Goal: Task Accomplishment & Management: Complete application form

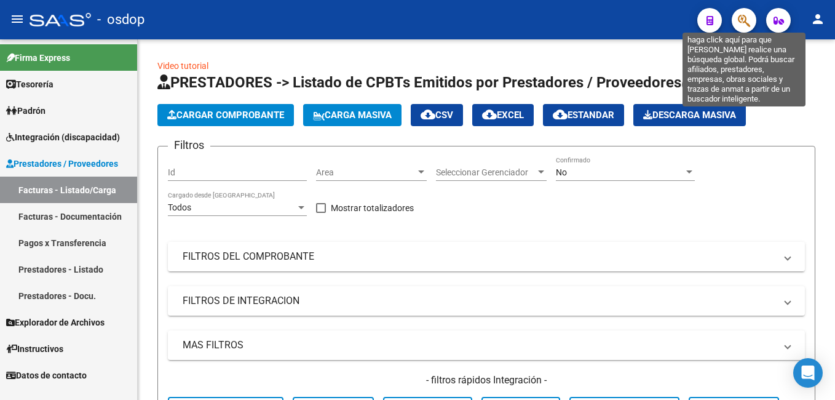
click at [738, 22] on icon "button" at bounding box center [744, 21] width 12 height 14
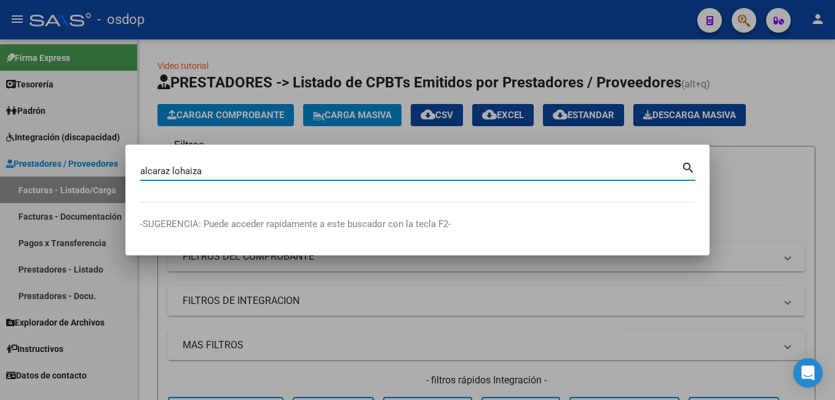
type input "alcaraz lohaiza"
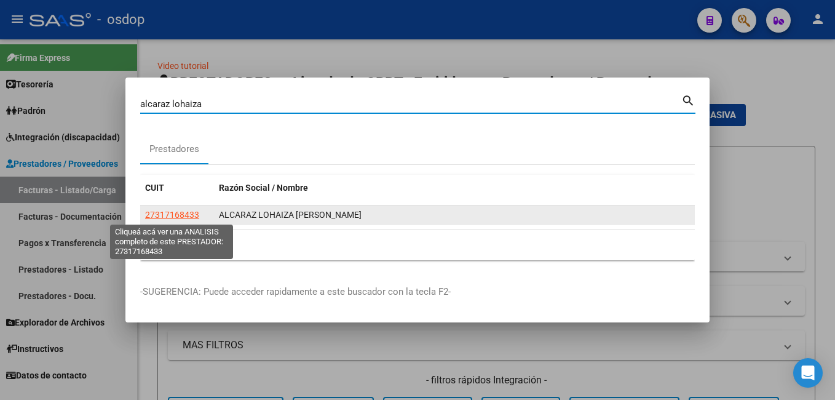
click at [168, 216] on span "27317168433" at bounding box center [172, 215] width 54 height 10
type textarea "27317168433"
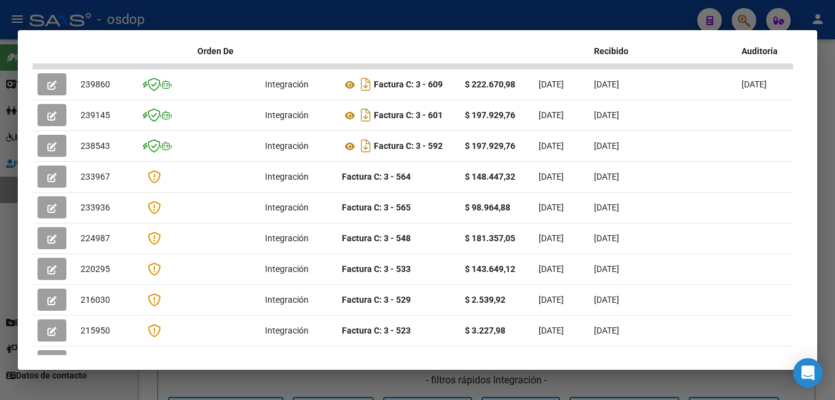
scroll to position [331, 0]
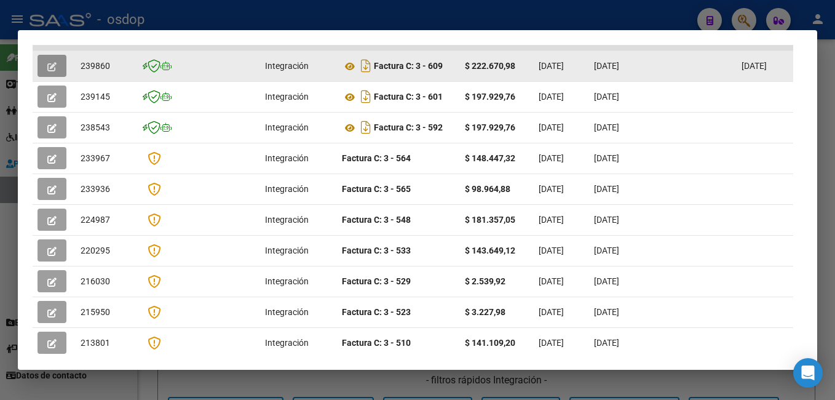
click at [47, 71] on button "button" at bounding box center [52, 66] width 29 height 22
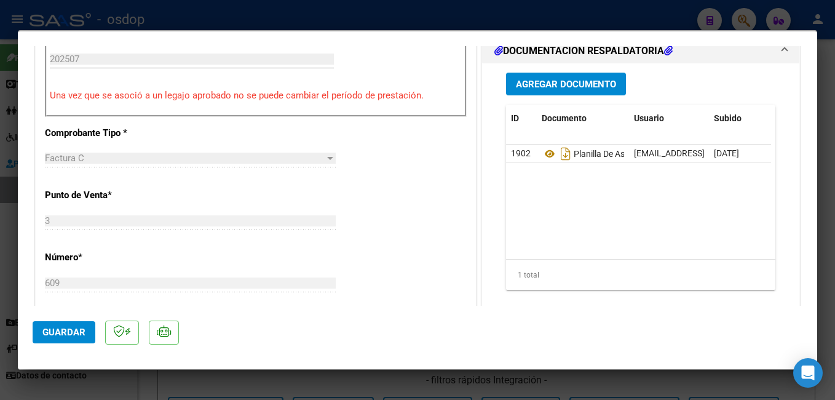
scroll to position [492, 0]
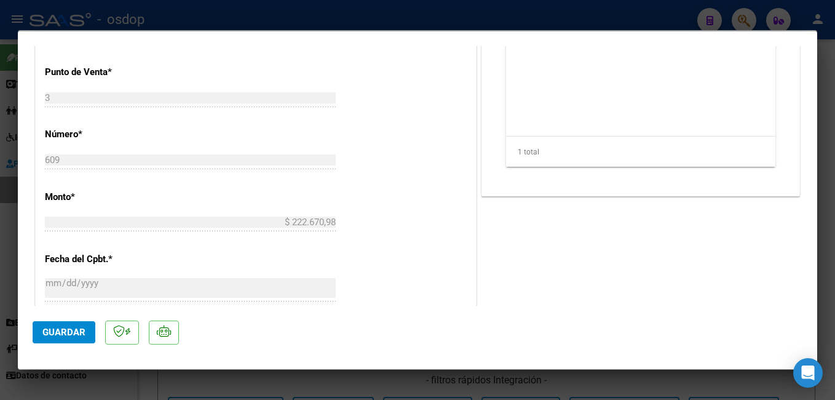
click at [231, 25] on div at bounding box center [417, 200] width 835 height 400
type input "$ 0,00"
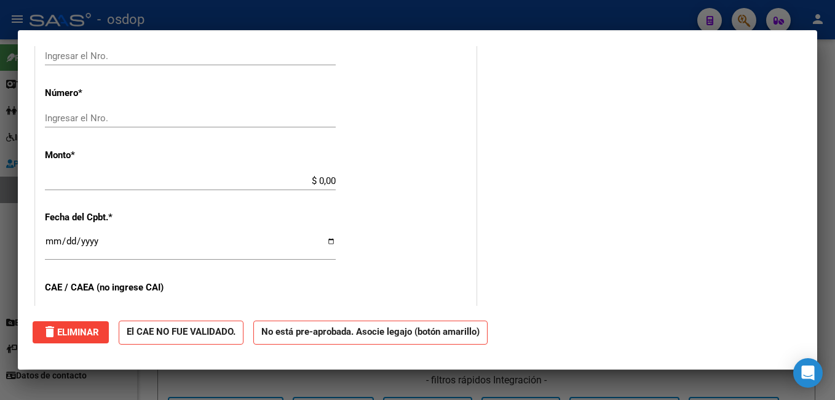
scroll to position [0, 0]
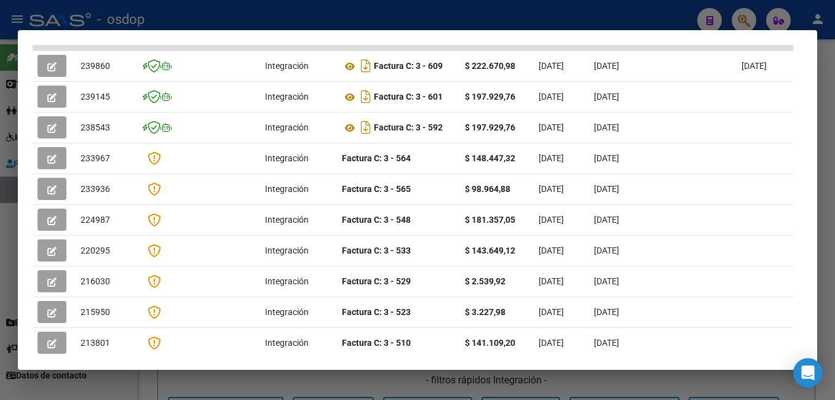
click at [231, 25] on div at bounding box center [417, 200] width 835 height 400
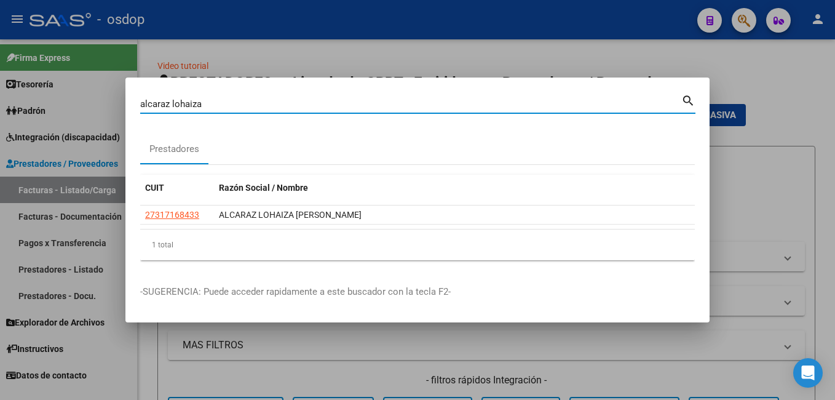
click at [223, 98] on input "alcaraz lohaiza" at bounding box center [410, 103] width 541 height 11
type input "a"
type input "[PERSON_NAME]"
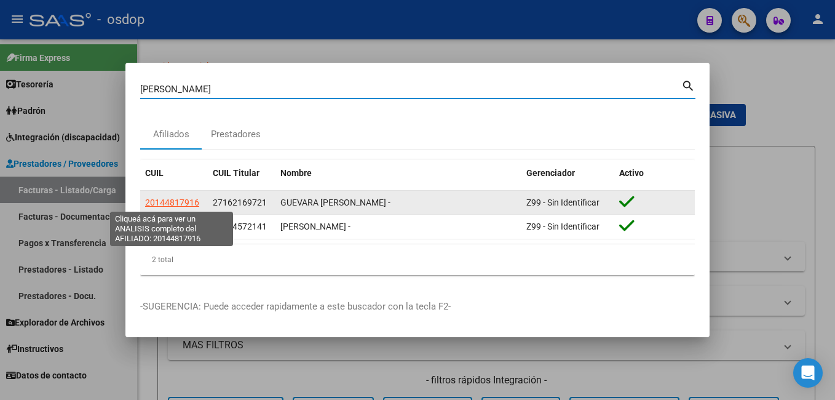
click at [169, 201] on span "20144817916" at bounding box center [172, 202] width 54 height 10
type textarea "20144817916"
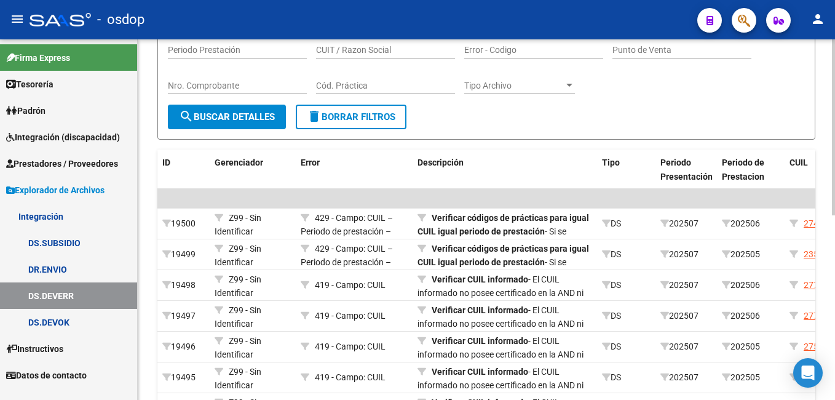
scroll to position [184, 0]
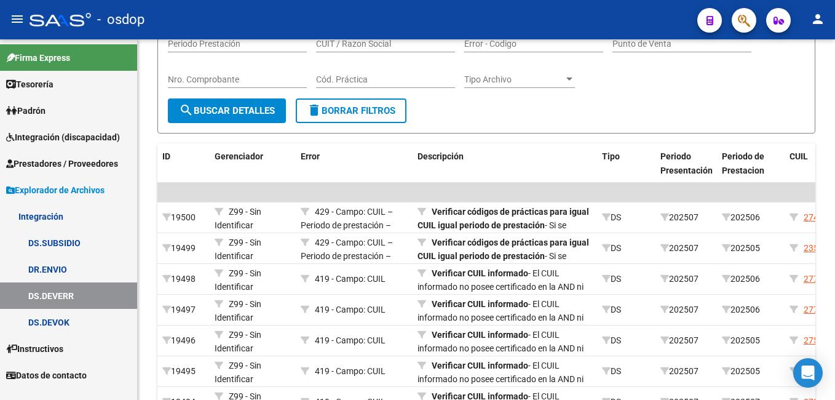
click at [336, 13] on div "- osdop" at bounding box center [359, 19] width 658 height 27
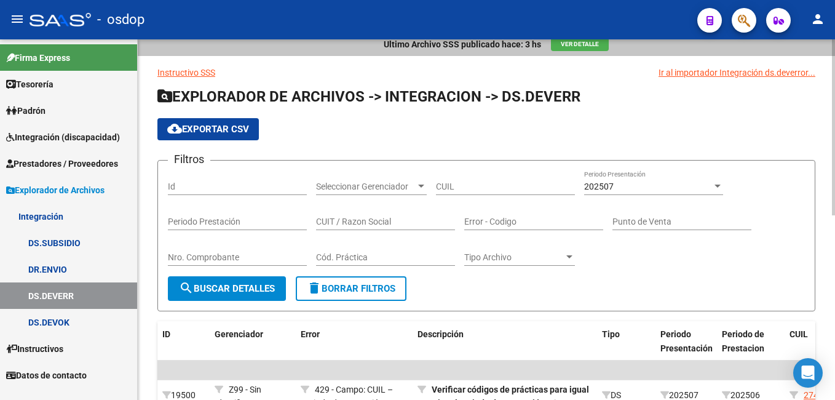
scroll to position [0, 0]
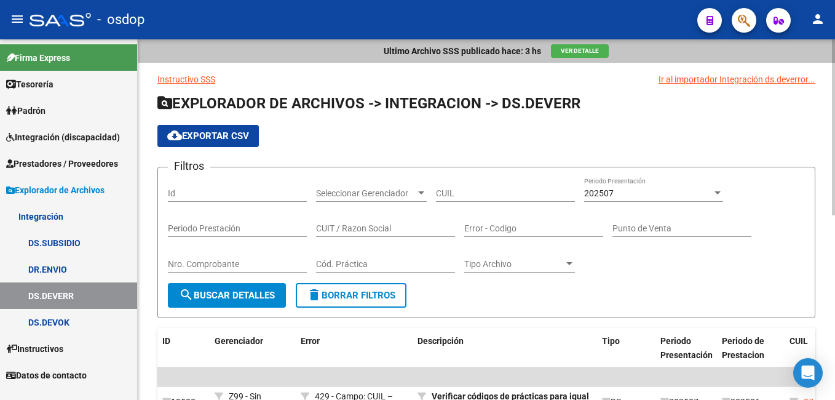
click at [831, 58] on div "Ultimo Archivo SSS publicado hace: 3 hs Ver Detalle Instructivo SSS Ir al impor…" at bounding box center [488, 403] width 700 height 729
click at [342, 58] on div "Ultimo Archivo SSS publicado hace: 3 hs Ver Detalle" at bounding box center [486, 50] width 697 height 23
click at [346, 43] on div "Ultimo Archivo SSS publicado hace: 3 hs Ver Detalle" at bounding box center [486, 50] width 697 height 23
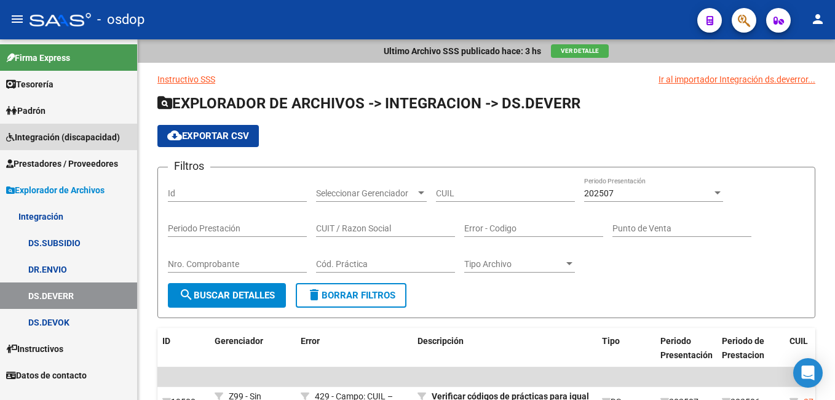
click at [47, 130] on span "Integración (discapacidad)" at bounding box center [63, 137] width 114 height 14
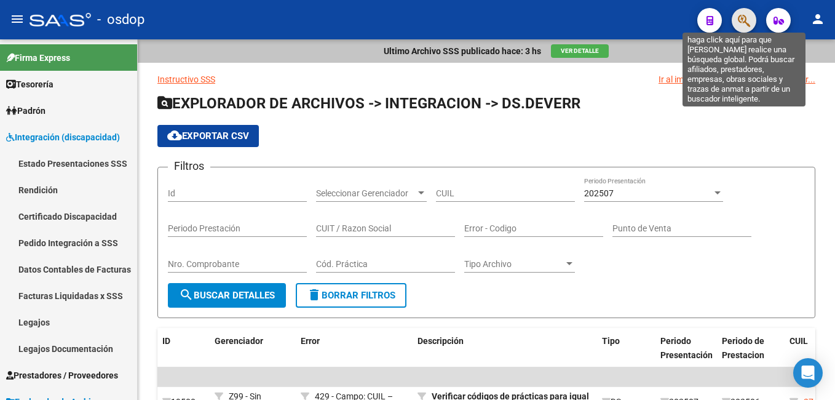
click at [745, 20] on icon "button" at bounding box center [744, 21] width 12 height 14
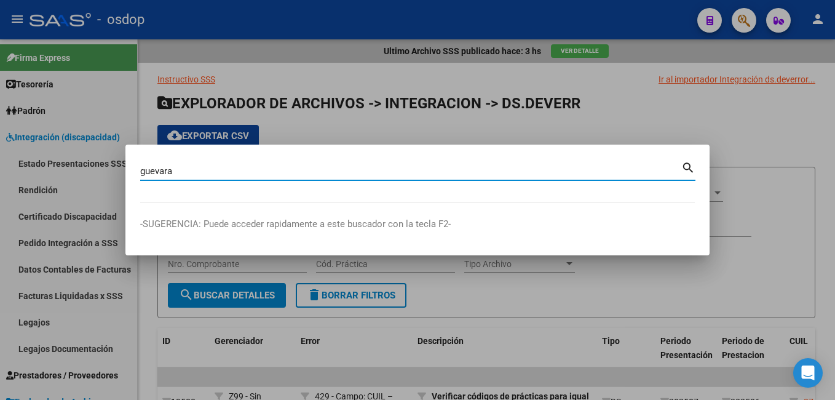
type input "guevara"
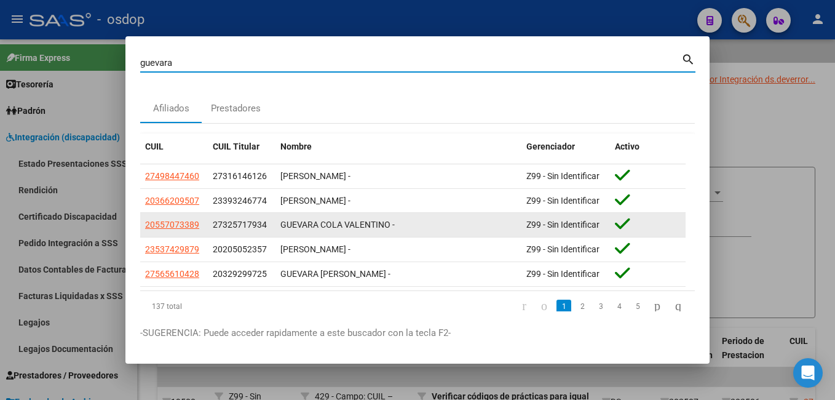
scroll to position [33, 0]
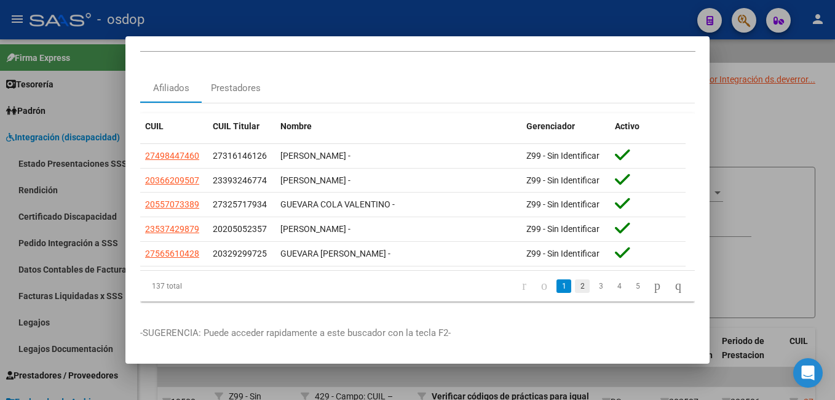
click at [575, 279] on link "2" at bounding box center [582, 286] width 15 height 14
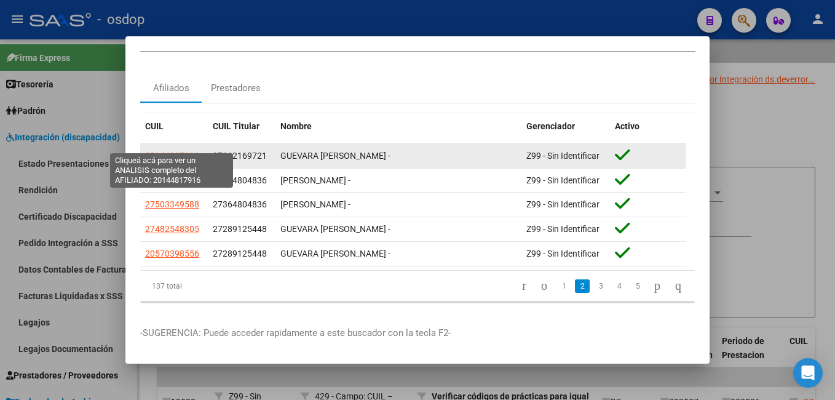
click at [188, 151] on span "20144817916" at bounding box center [172, 156] width 54 height 10
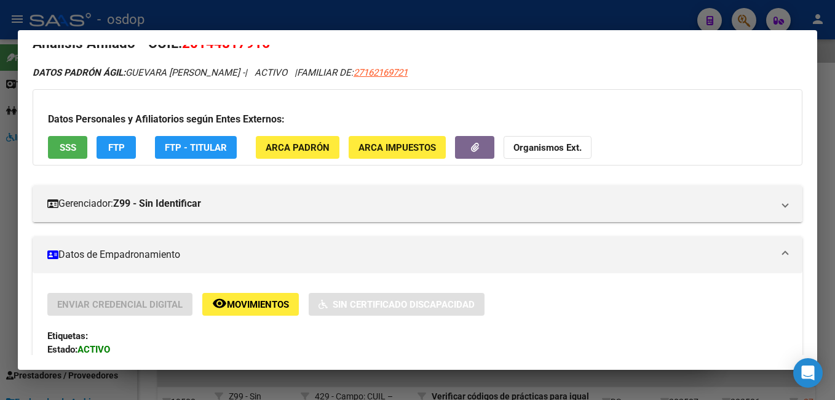
scroll to position [0, 0]
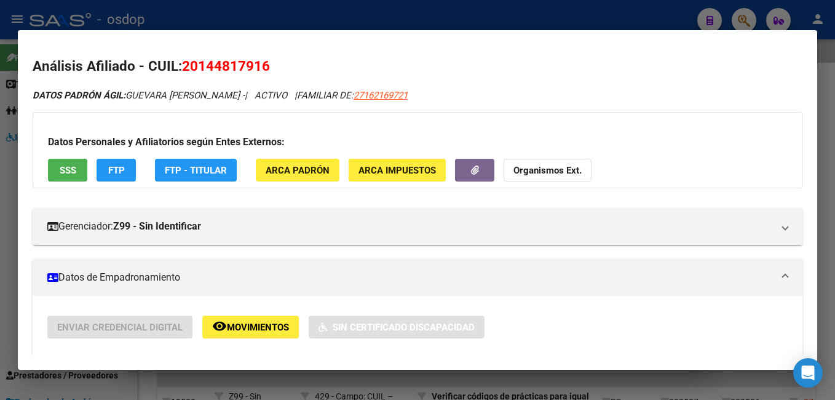
click at [310, 22] on div at bounding box center [417, 200] width 835 height 400
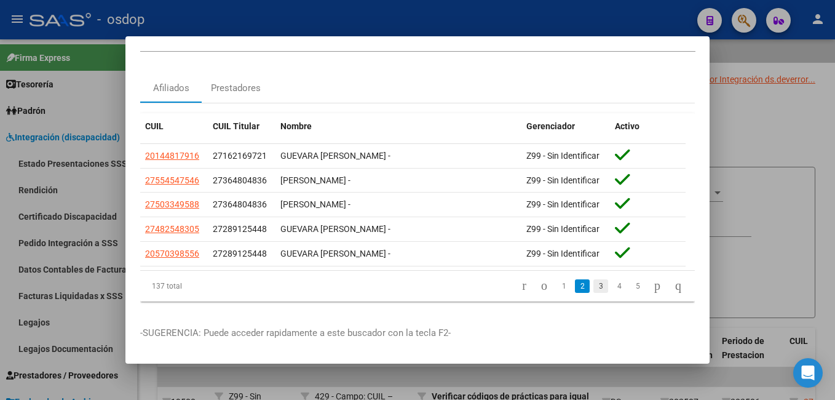
click at [593, 279] on link "3" at bounding box center [600, 286] width 15 height 14
click at [612, 279] on link "4" at bounding box center [619, 286] width 15 height 14
click at [612, 279] on link "5" at bounding box center [619, 286] width 15 height 14
click at [612, 279] on link "6" at bounding box center [619, 286] width 15 height 14
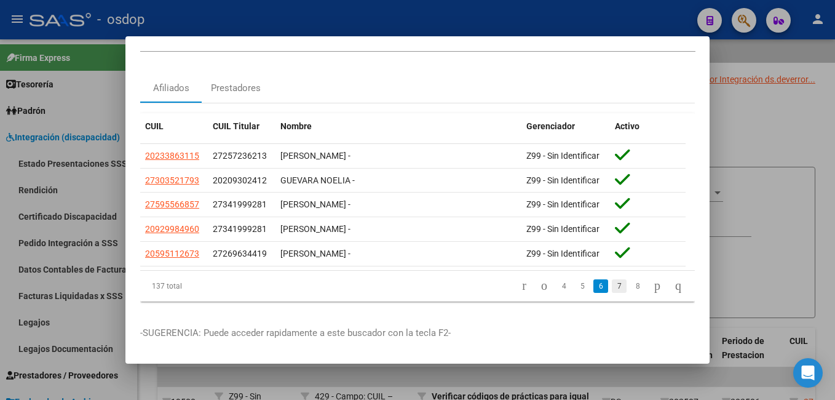
click at [612, 279] on link "7" at bounding box center [619, 286] width 15 height 14
click at [612, 279] on link "8" at bounding box center [619, 286] width 15 height 14
click at [610, 279] on link "9" at bounding box center [617, 286] width 15 height 14
click at [609, 279] on link "10" at bounding box center [617, 286] width 16 height 14
click at [609, 279] on link "11" at bounding box center [617, 286] width 16 height 14
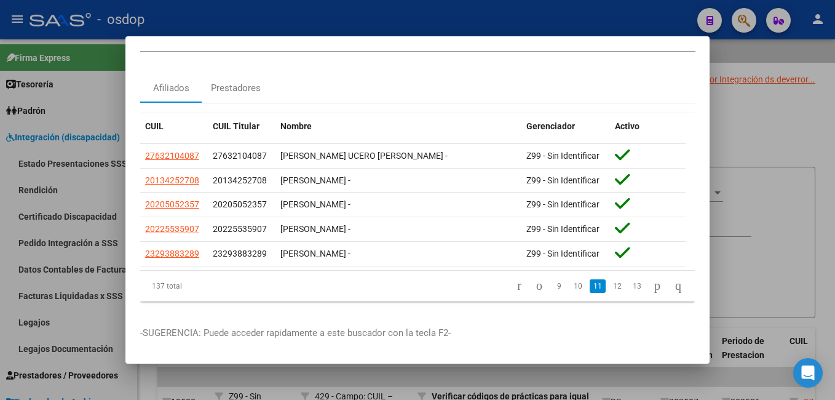
click at [609, 279] on link "12" at bounding box center [617, 286] width 16 height 14
click at [609, 279] on link "13" at bounding box center [617, 286] width 16 height 14
click at [609, 279] on link "14" at bounding box center [617, 286] width 16 height 14
click at [609, 279] on link "15" at bounding box center [617, 286] width 16 height 14
click at [609, 279] on link "16" at bounding box center [617, 286] width 16 height 14
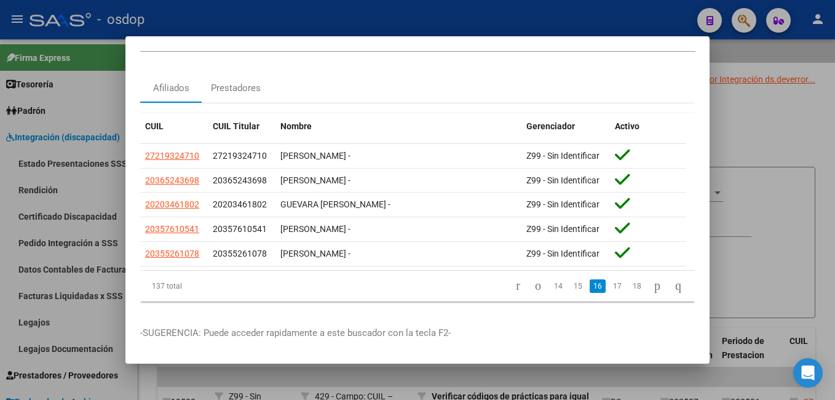
click at [609, 279] on link "17" at bounding box center [617, 286] width 16 height 14
click at [609, 279] on link "18" at bounding box center [617, 286] width 16 height 14
click at [609, 279] on link "19" at bounding box center [617, 286] width 16 height 14
click at [609, 279] on link "20" at bounding box center [617, 286] width 16 height 14
click at [609, 279] on link "21" at bounding box center [617, 286] width 16 height 14
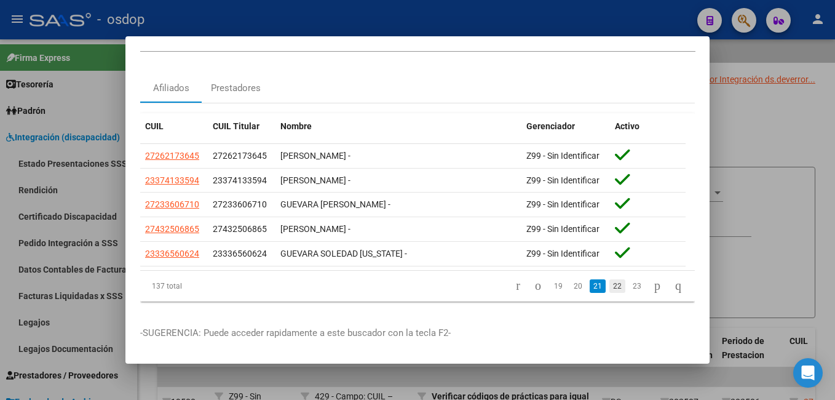
click at [609, 279] on link "22" at bounding box center [617, 286] width 16 height 14
click at [609, 279] on link "23" at bounding box center [617, 286] width 16 height 14
click at [609, 279] on link "24" at bounding box center [617, 286] width 16 height 14
click at [609, 280] on link "25" at bounding box center [617, 286] width 16 height 14
click at [609, 279] on link "26" at bounding box center [617, 286] width 16 height 14
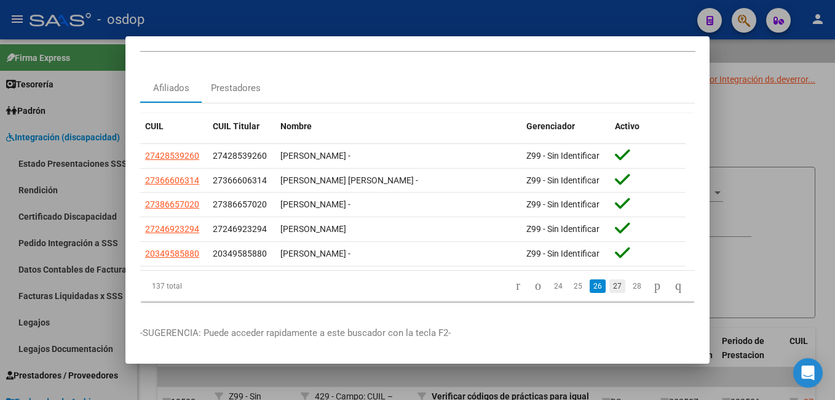
click at [609, 279] on link "27" at bounding box center [617, 286] width 16 height 14
click at [629, 279] on link "28" at bounding box center [637, 286] width 16 height 14
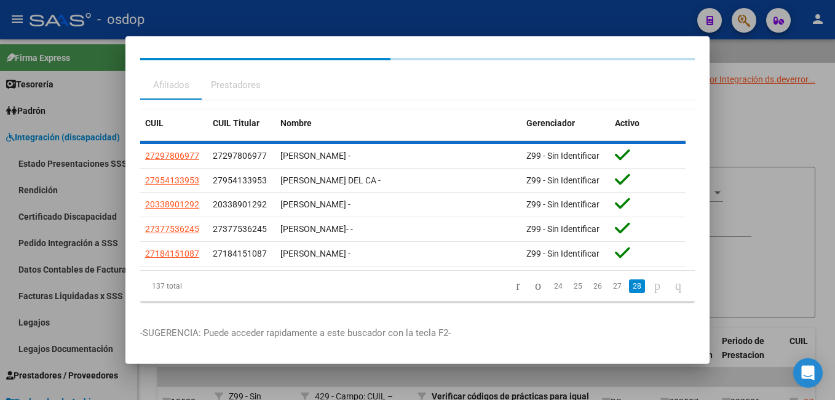
scroll to position [0, 0]
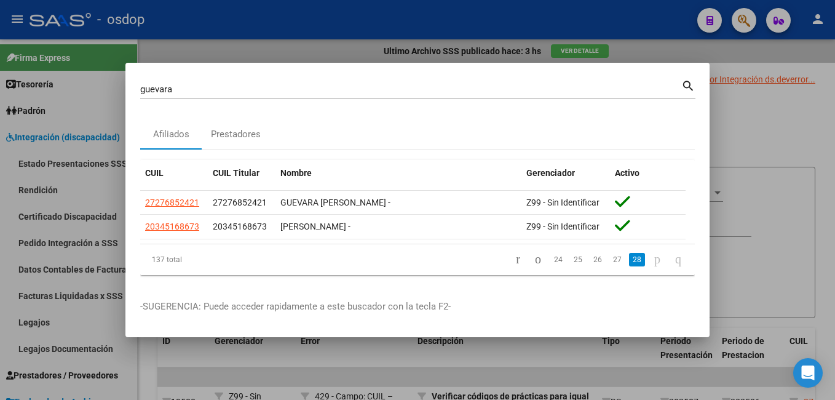
click at [448, 48] on div at bounding box center [417, 200] width 835 height 400
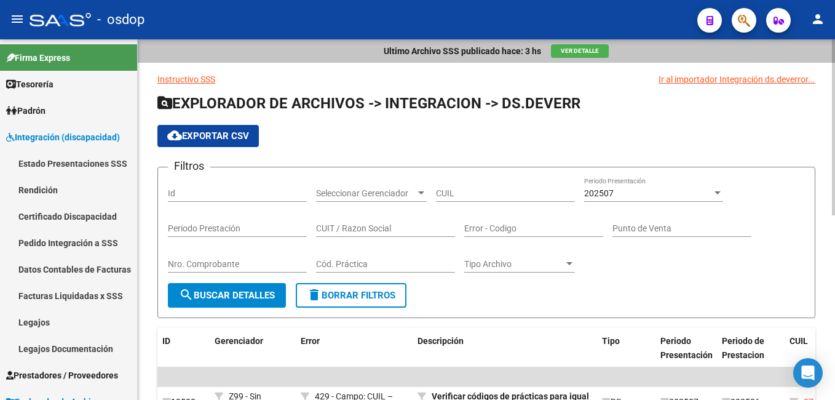
click at [245, 45] on div "Ultimo Archivo SSS publicado hace: 3 hs Ver Detalle" at bounding box center [486, 50] width 697 height 23
click at [196, 39] on div "Ultimo Archivo SSS publicado hace: 3 hs Ver Detalle" at bounding box center [486, 50] width 697 height 23
click at [415, 58] on div "Ultimo Archivo SSS publicado hace: 3 hs Ver Detalle" at bounding box center [486, 50] width 697 height 23
click at [755, 16] on button "button" at bounding box center [744, 20] width 25 height 25
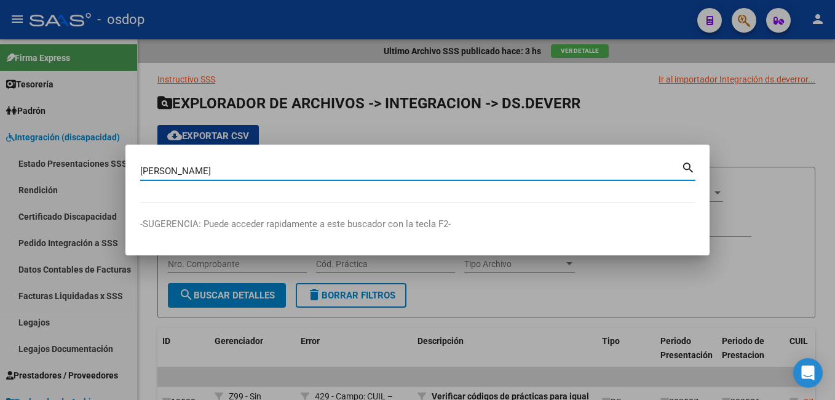
type input "[PERSON_NAME]"
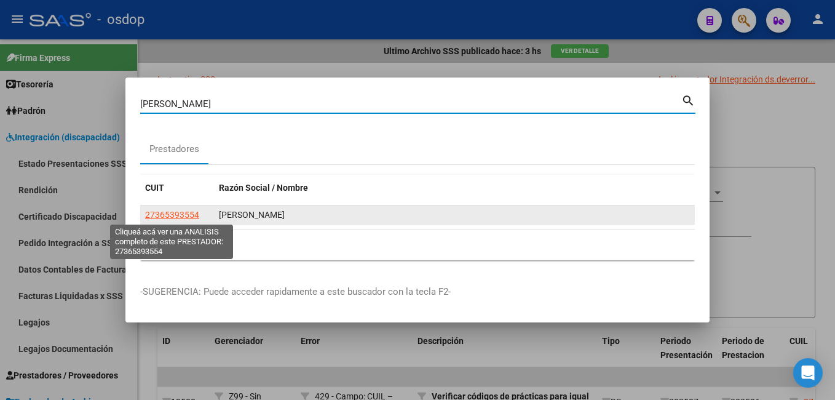
click at [181, 211] on span "27365393554" at bounding box center [172, 215] width 54 height 10
type textarea "27365393554"
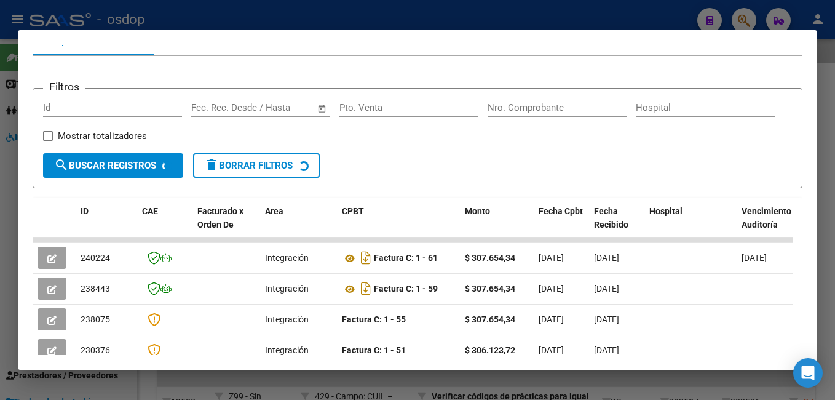
scroll to position [184, 0]
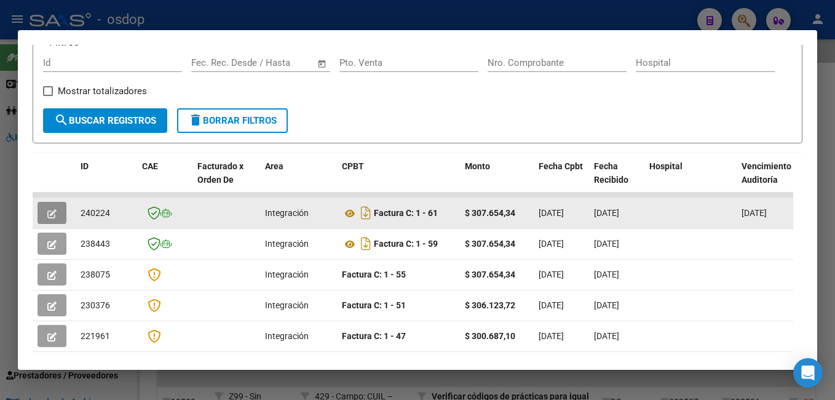
click at [58, 215] on button "button" at bounding box center [52, 213] width 29 height 22
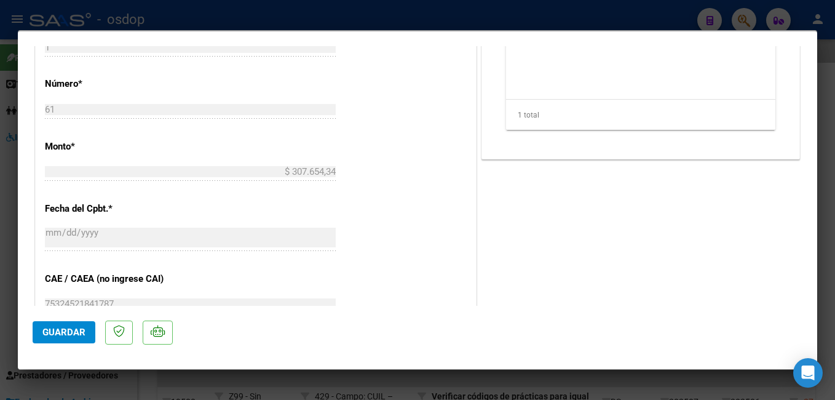
scroll to position [481, 0]
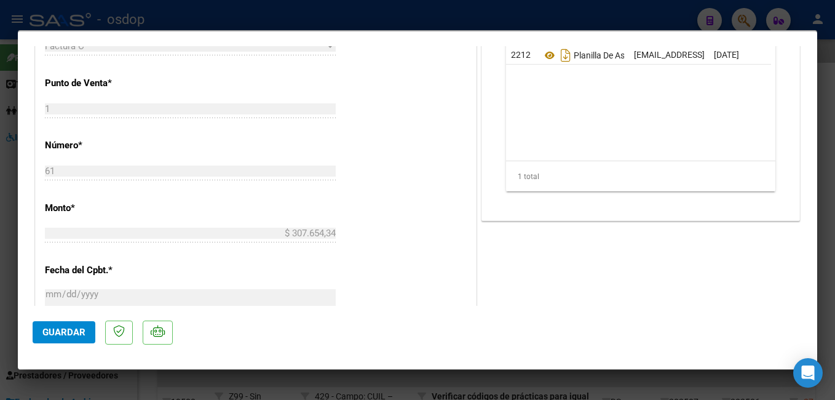
click at [173, 9] on div at bounding box center [417, 200] width 835 height 400
type input "$ 0,00"
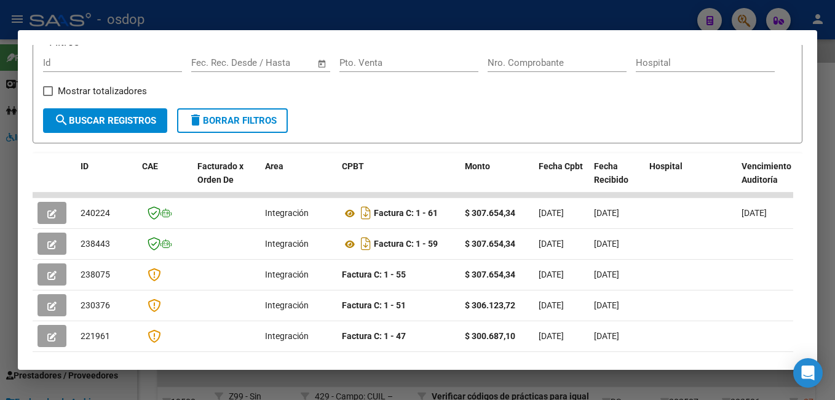
click at [173, 16] on div at bounding box center [417, 200] width 835 height 400
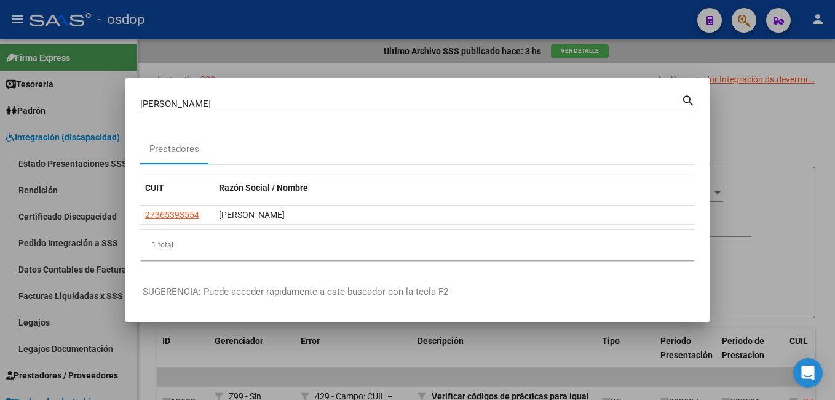
click at [226, 106] on input "[PERSON_NAME]" at bounding box center [410, 103] width 541 height 11
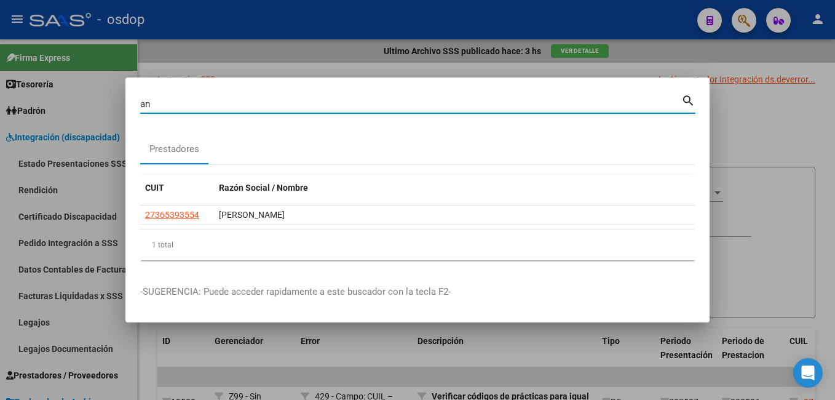
type input "a"
type input "[PERSON_NAME]"
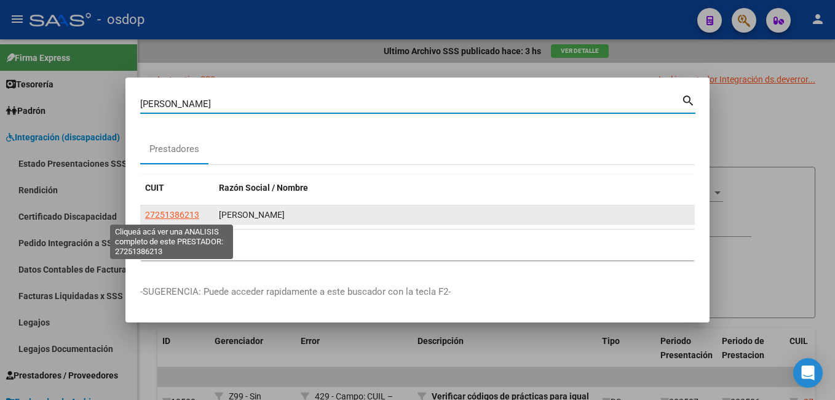
click at [167, 216] on span "27251386213" at bounding box center [172, 215] width 54 height 10
type textarea "27251386213"
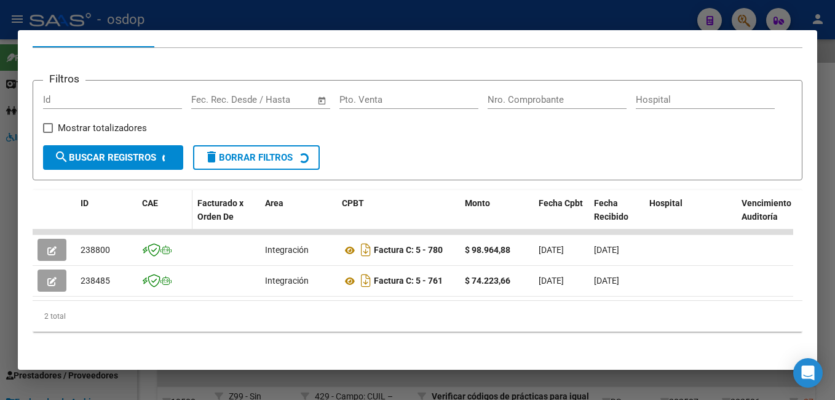
scroll to position [162, 0]
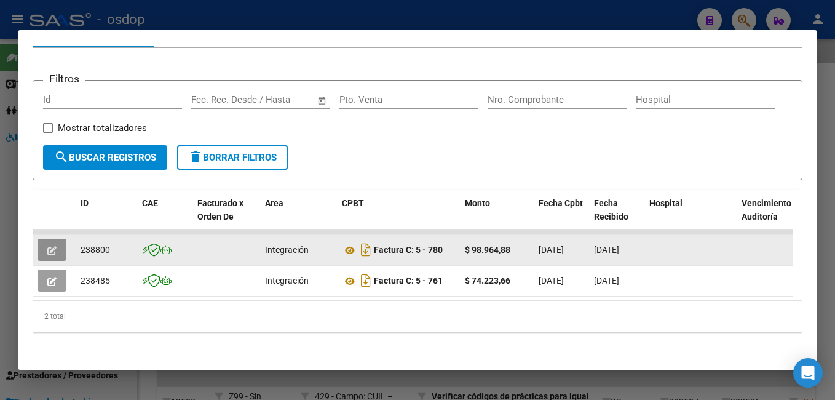
click at [54, 246] on icon "button" at bounding box center [51, 250] width 9 height 9
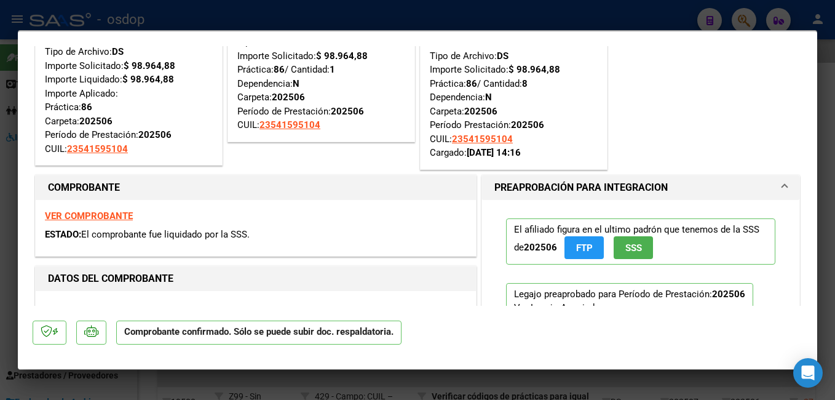
scroll to position [0, 0]
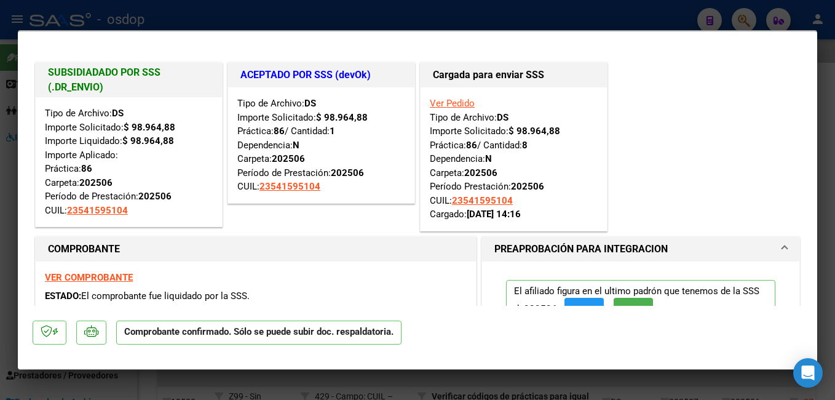
click at [419, 17] on div at bounding box center [417, 200] width 835 height 400
type input "$ 0,00"
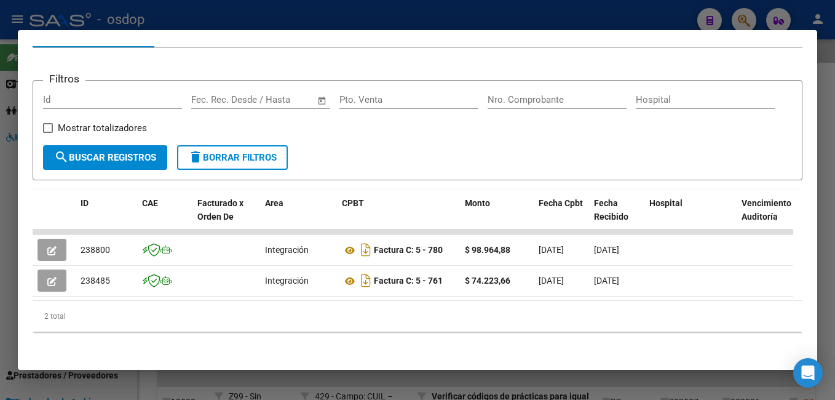
click at [419, 18] on div at bounding box center [417, 200] width 835 height 400
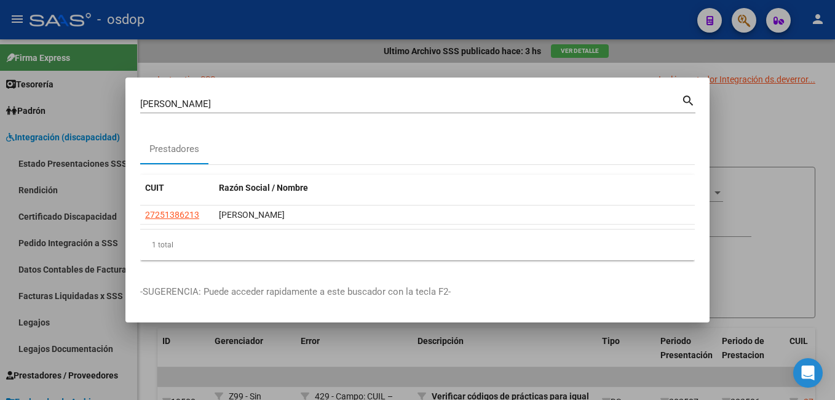
click at [331, 115] on div "[PERSON_NAME] (apellido, dni, cuil, [PERSON_NAME], cuit, obra social) search" at bounding box center [417, 108] width 555 height 33
click at [331, 108] on input "[PERSON_NAME]" at bounding box center [410, 103] width 541 height 11
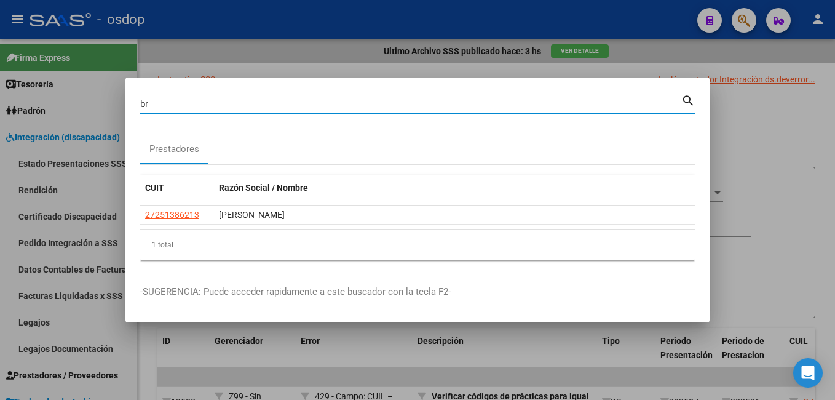
type input "b"
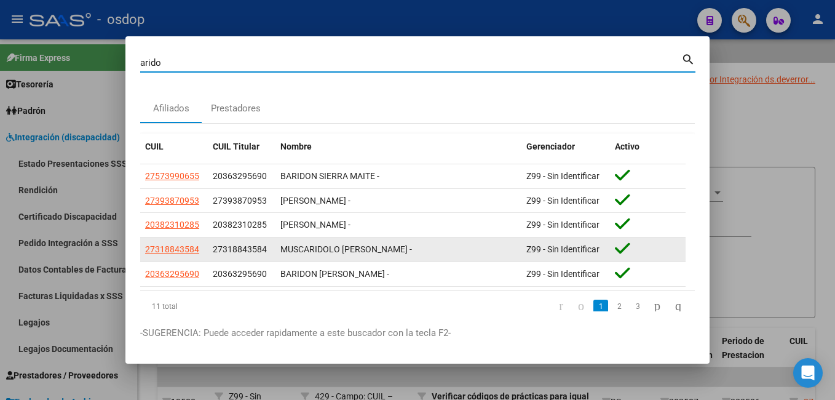
scroll to position [33, 0]
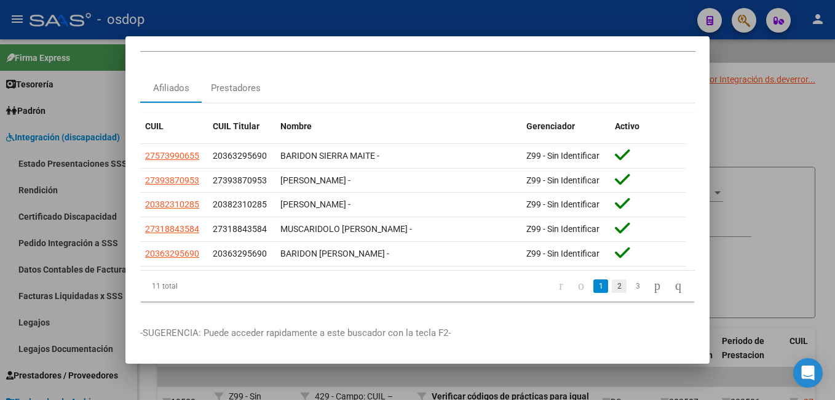
click at [612, 279] on link "2" at bounding box center [619, 286] width 15 height 14
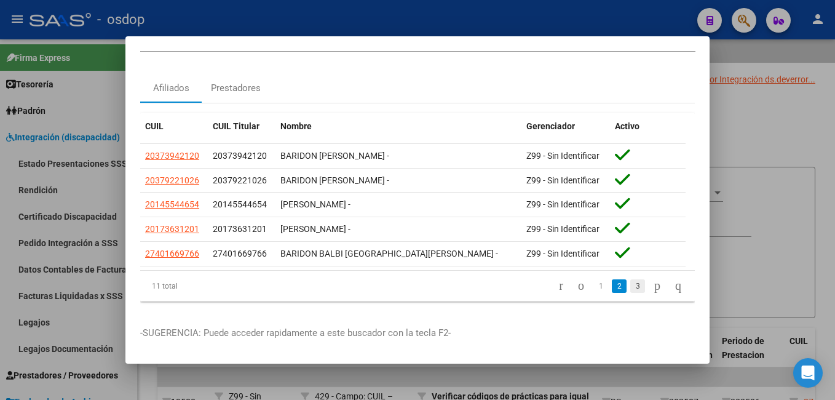
click at [630, 279] on link "3" at bounding box center [637, 286] width 15 height 14
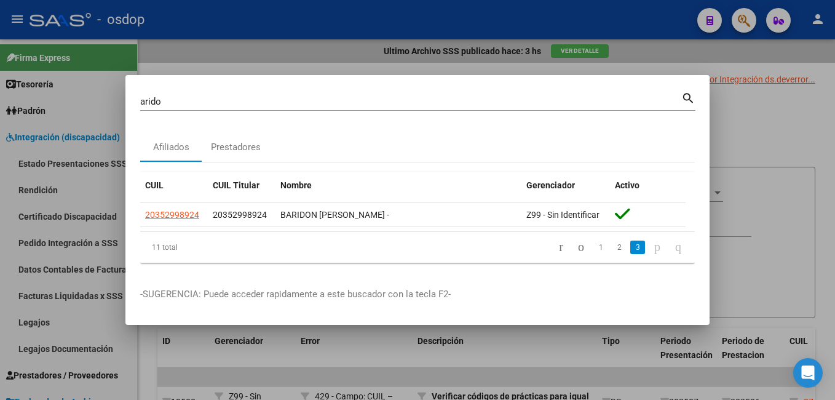
scroll to position [0, 0]
click at [253, 99] on input "arido" at bounding box center [410, 101] width 541 height 11
type input "a"
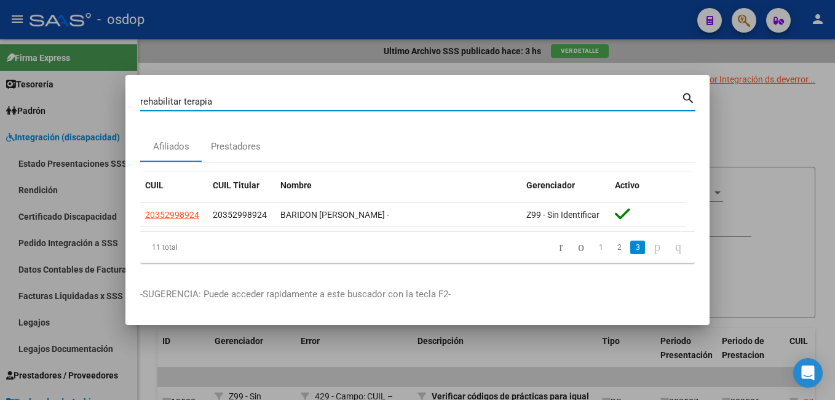
type input "rehabilitar terapia"
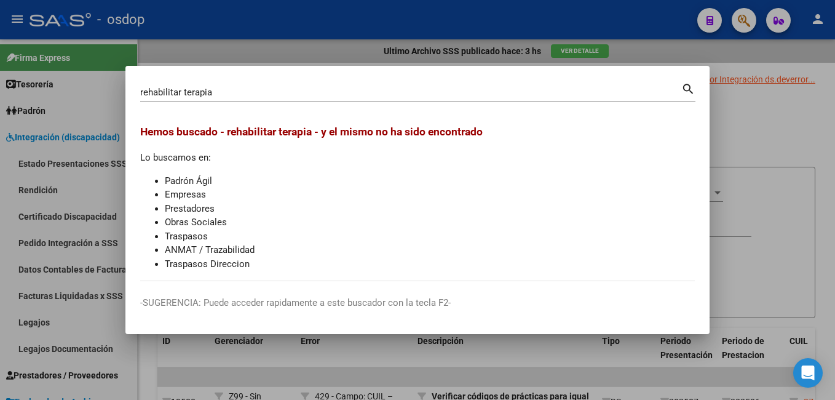
click at [286, 45] on div at bounding box center [417, 200] width 835 height 400
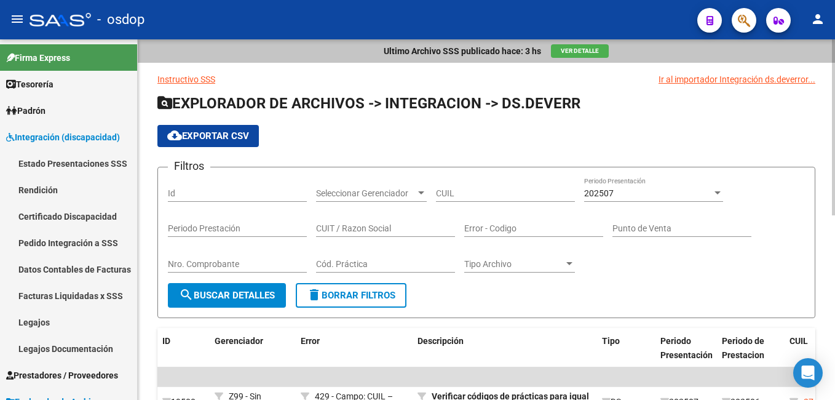
click at [285, 50] on div "Ultimo Archivo SSS publicado hace: 3 hs Ver Detalle" at bounding box center [486, 50] width 697 height 23
click at [278, 32] on div "- osdop" at bounding box center [359, 19] width 658 height 27
click at [280, 47] on div "Ultimo Archivo SSS publicado hace: 3 hs Ver Detalle" at bounding box center [486, 50] width 697 height 23
click at [238, 55] on div "Ultimo Archivo SSS publicado hace: 3 hs Ver Detalle" at bounding box center [486, 50] width 697 height 23
click at [747, 12] on span "button" at bounding box center [744, 20] width 12 height 25
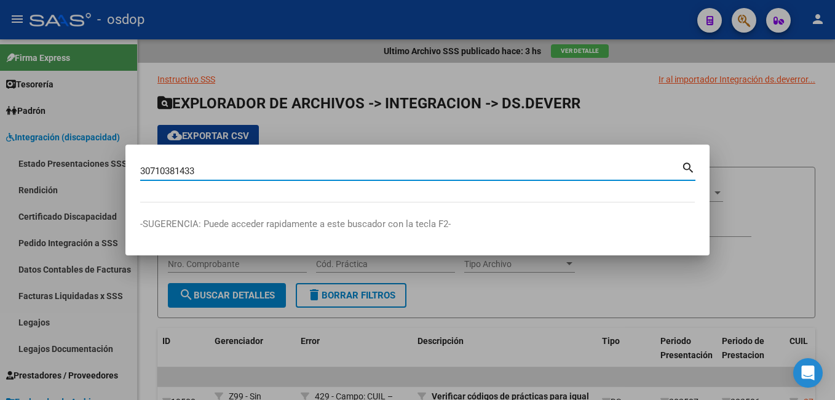
type input "30710381433"
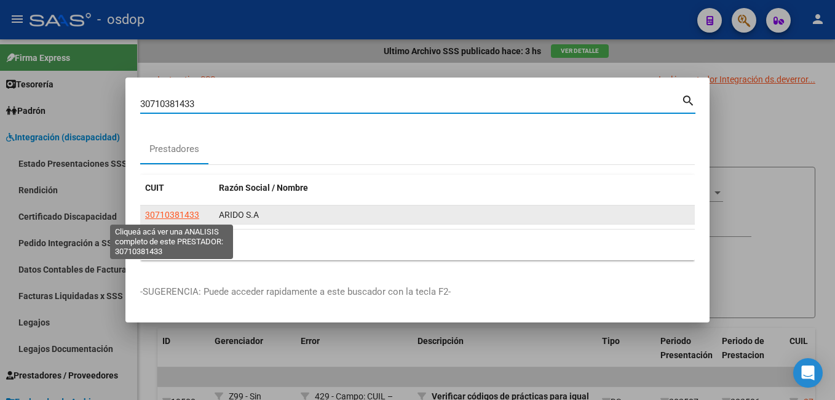
click at [192, 210] on span "30710381433" at bounding box center [172, 215] width 54 height 10
type textarea "30710381433"
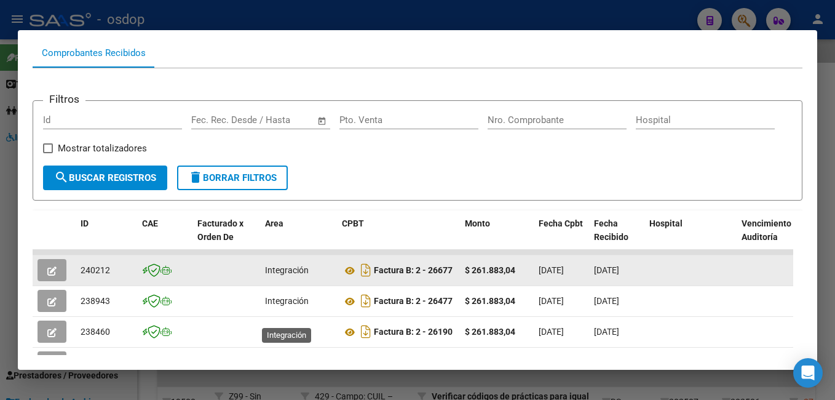
scroll to position [146, 0]
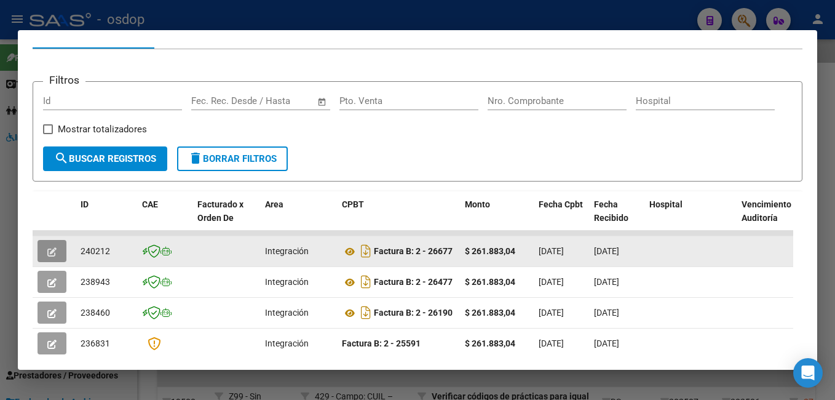
click at [56, 252] on icon "button" at bounding box center [51, 251] width 9 height 9
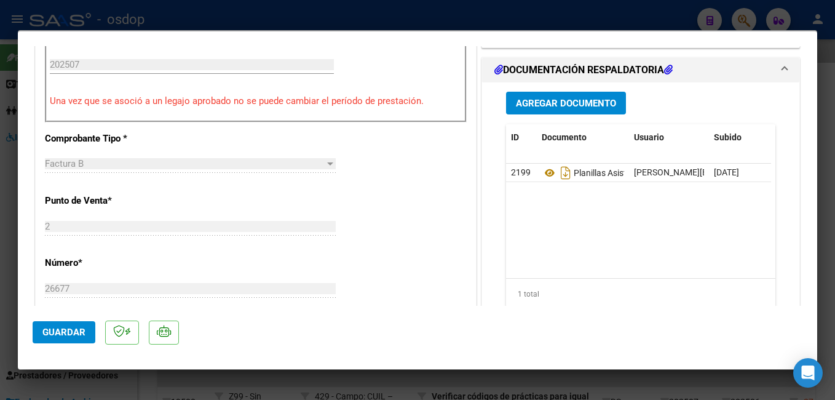
scroll to position [430, 0]
